Goal: Task Accomplishment & Management: Manage account settings

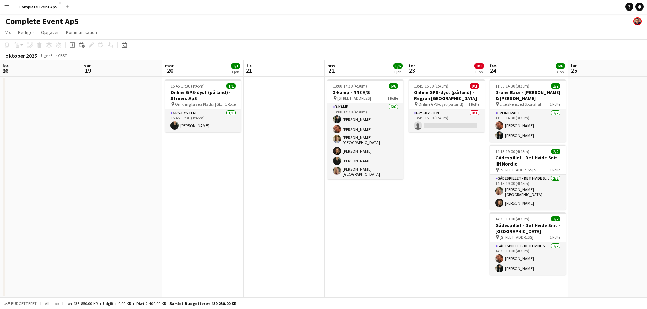
scroll to position [0, 234]
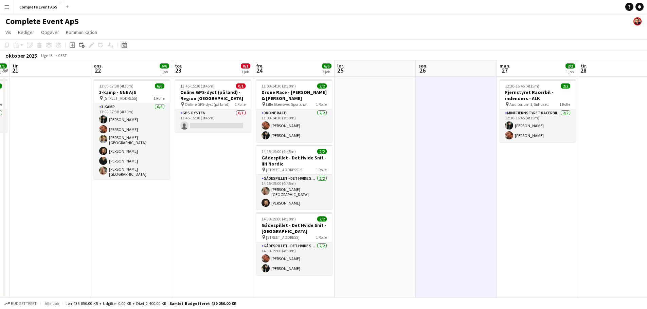
click at [123, 46] on icon "Datovælger" at bounding box center [124, 44] width 5 height 5
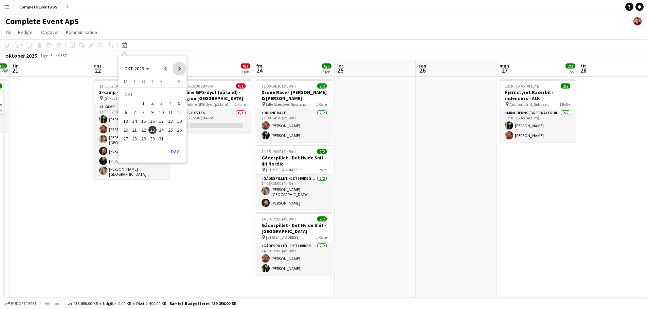
click at [179, 68] on span "Next month" at bounding box center [180, 69] width 14 height 14
click at [165, 67] on span "Previous month" at bounding box center [166, 69] width 14 height 14
click at [160, 129] on span "24" at bounding box center [161, 130] width 8 height 8
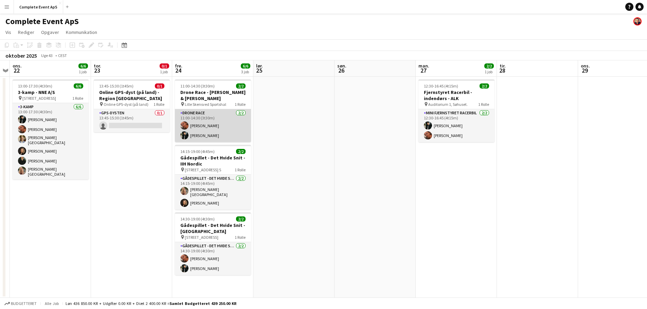
scroll to position [1, 0]
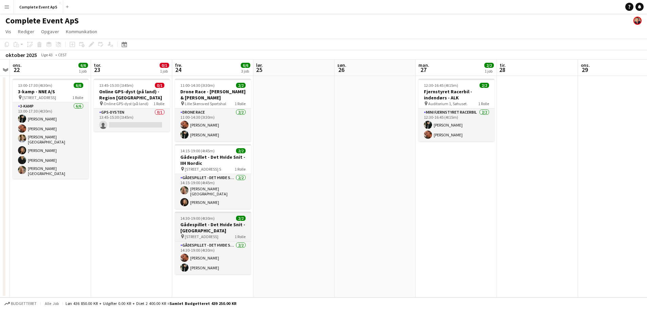
click at [224, 216] on div "14:30-19:00 (4t30m) 2/2" at bounding box center [213, 218] width 76 height 5
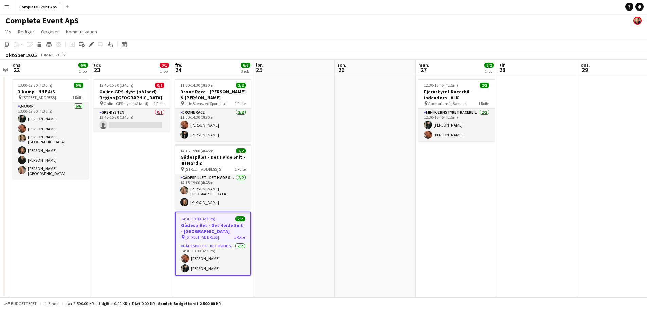
click at [224, 217] on div "14:30-19:00 (4t30m) 2/2" at bounding box center [213, 219] width 75 height 5
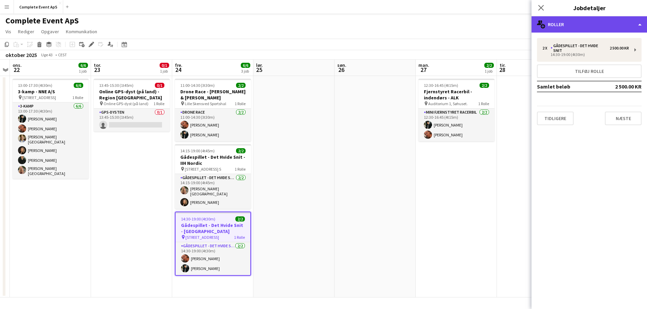
click at [589, 26] on div "multiple-users-add Roller" at bounding box center [590, 24] width 116 height 16
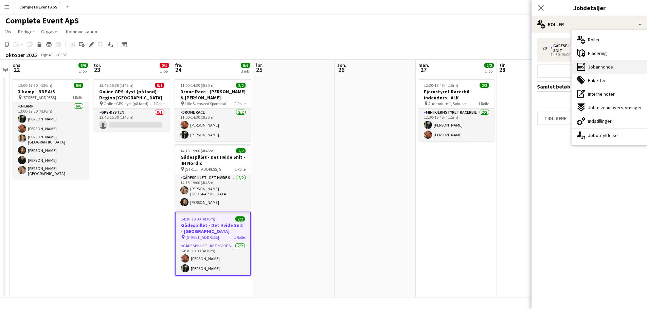
click at [606, 68] on span "Jobannonce" at bounding box center [600, 67] width 25 height 6
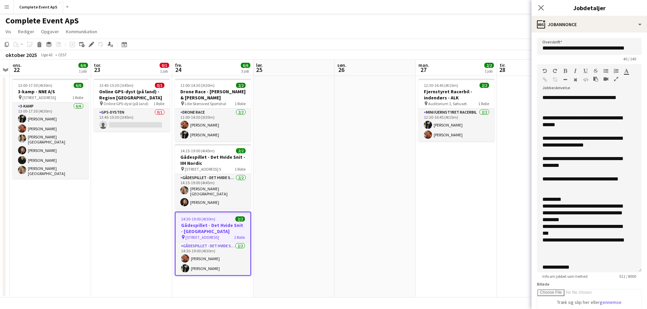
drag, startPoint x: 634, startPoint y: 132, endPoint x: 632, endPoint y: 269, distance: 137.6
click at [632, 271] on div "**********" at bounding box center [589, 183] width 105 height 178
click at [584, 159] on div "**********" at bounding box center [585, 163] width 84 height 14
click at [555, 165] on div "**********" at bounding box center [585, 163] width 84 height 14
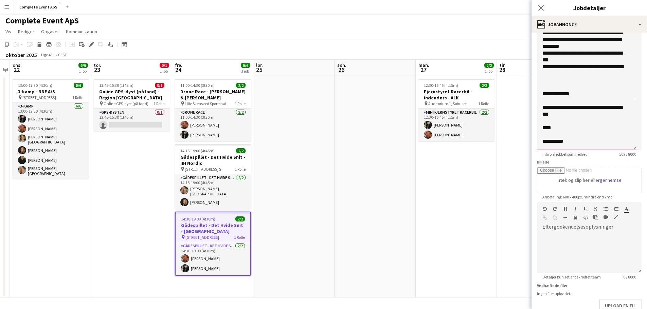
scroll to position [166, 0]
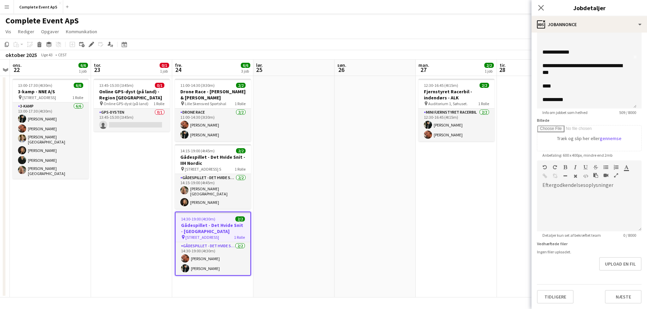
click at [392, 247] on app-date-cell at bounding box center [375, 187] width 81 height 222
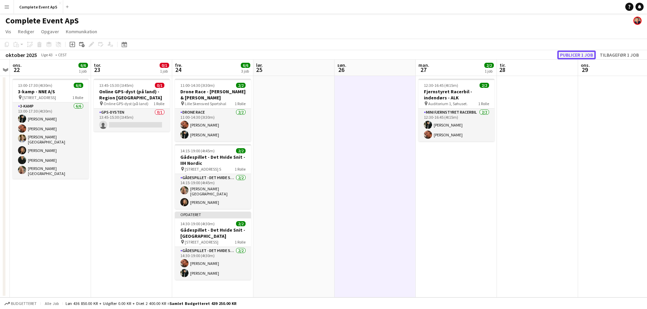
click at [563, 55] on button "Publicer 1 job" at bounding box center [576, 55] width 38 height 9
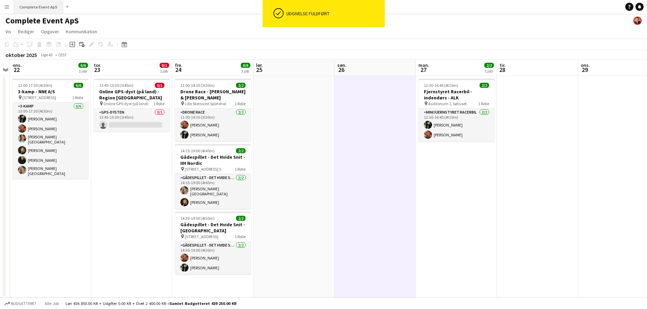
click at [34, 7] on button "Complete Event ApS Luk" at bounding box center [38, 6] width 49 height 13
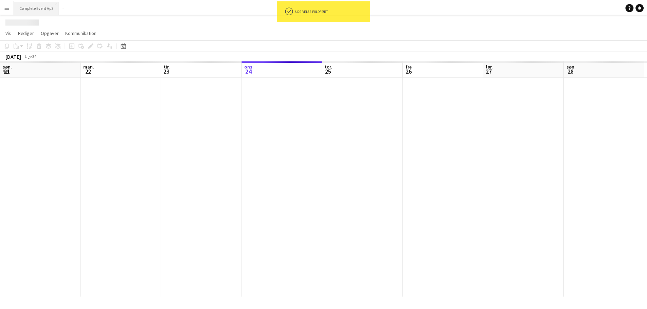
scroll to position [0, 162]
